Goal: Task Accomplishment & Management: Manage account settings

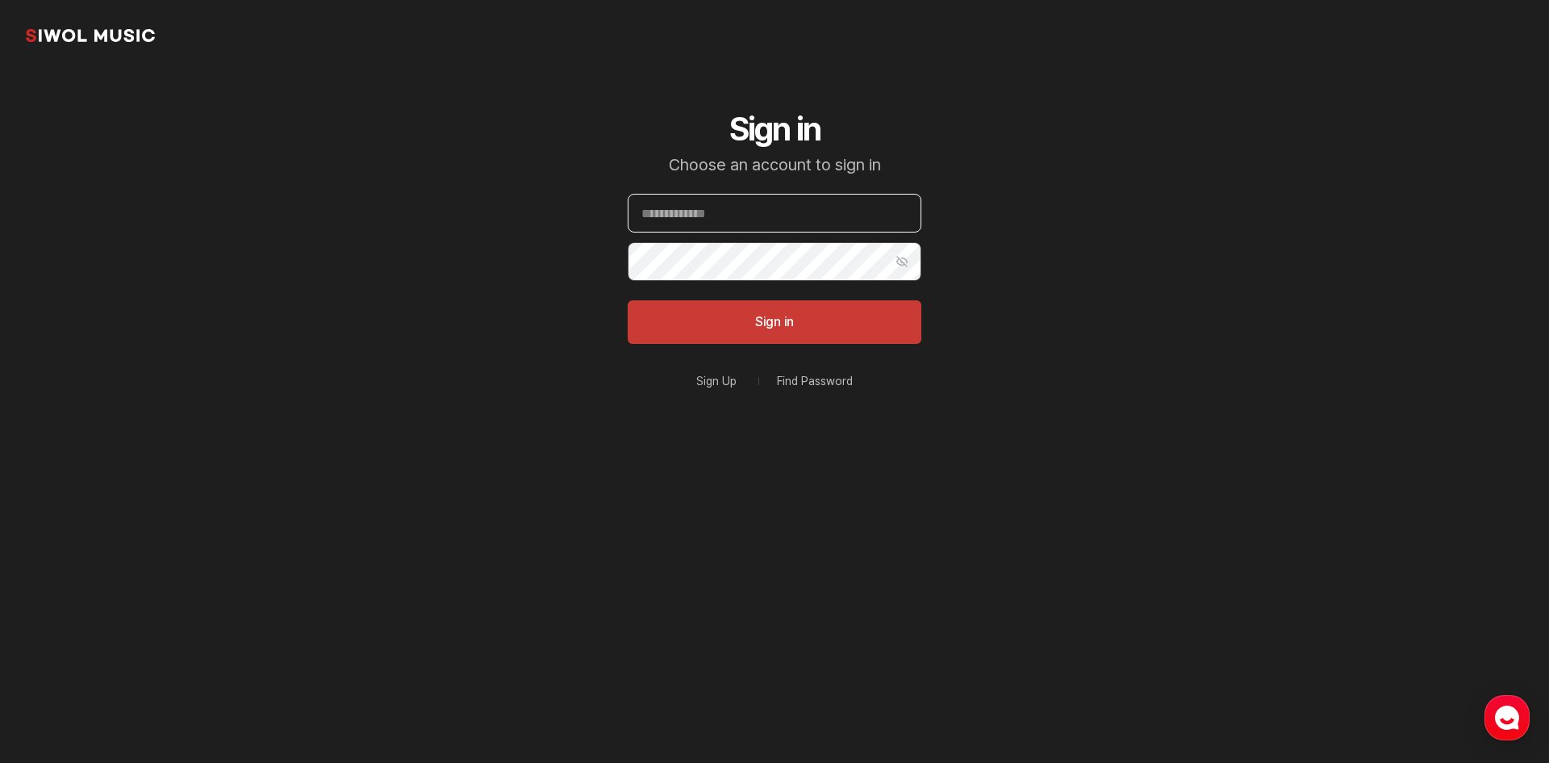
click at [766, 215] on input "Email" at bounding box center [775, 213] width 294 height 39
paste input "**********"
type input "**********"
